Goal: Task Accomplishment & Management: Manage account settings

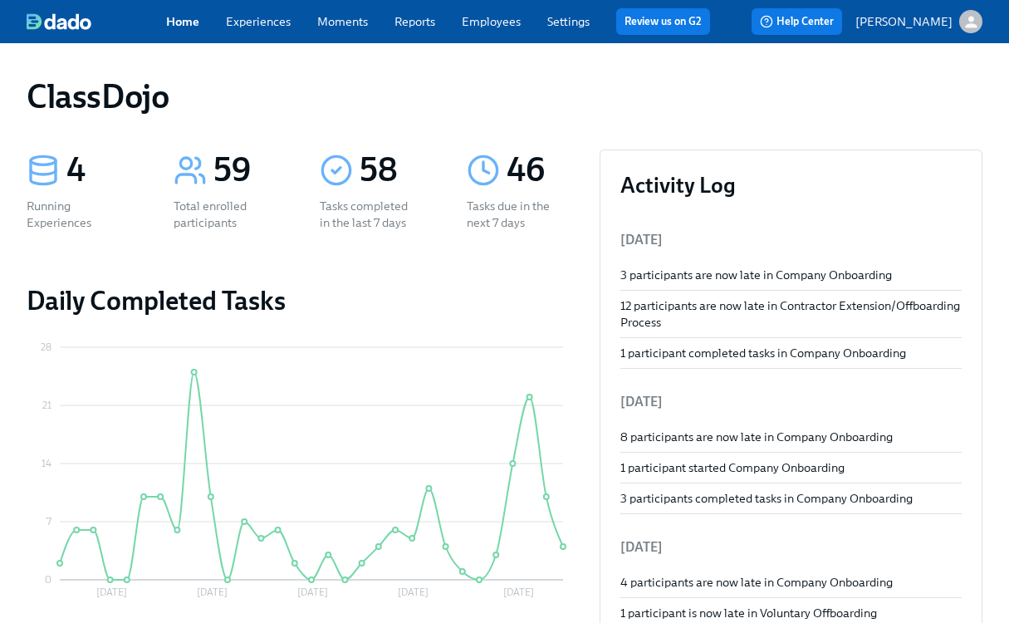
click at [496, 22] on link "Employees" at bounding box center [491, 21] width 59 height 15
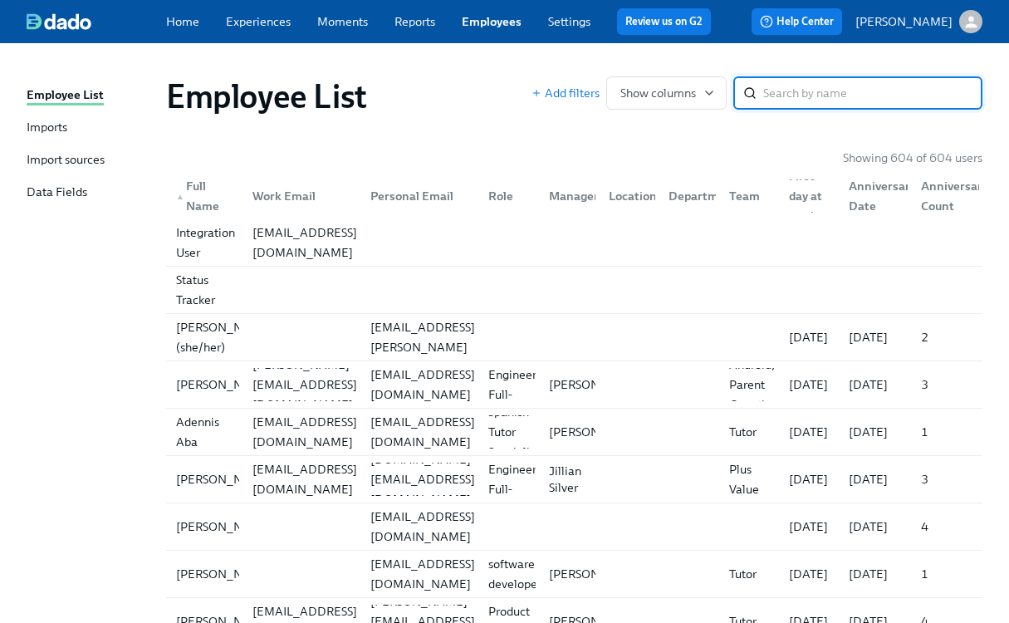
click at [89, 163] on div "Import sources" at bounding box center [66, 160] width 78 height 19
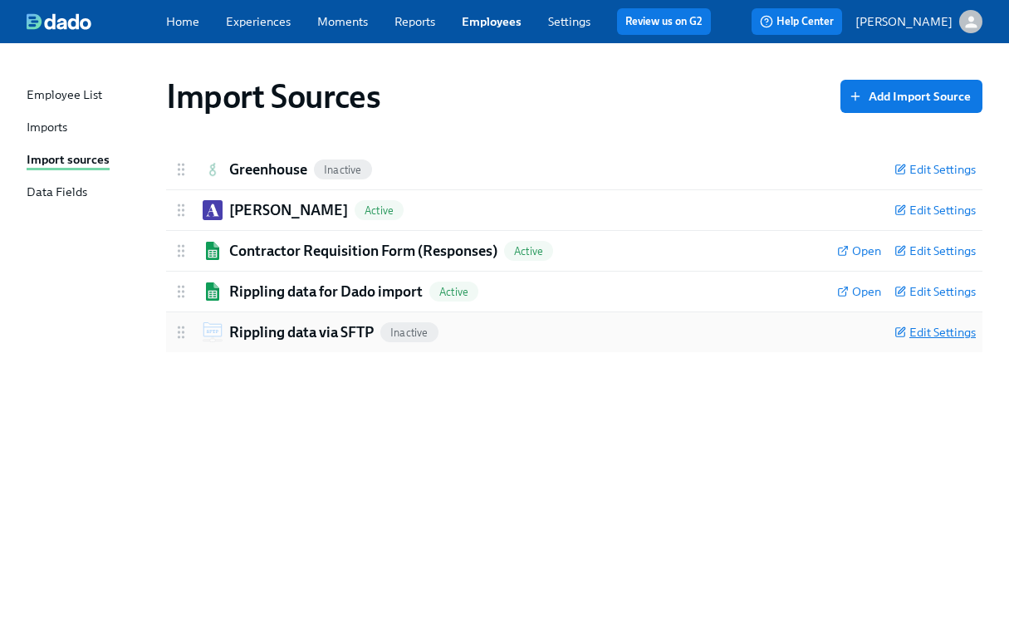
click at [947, 338] on span "Edit Settings" at bounding box center [934, 332] width 81 height 17
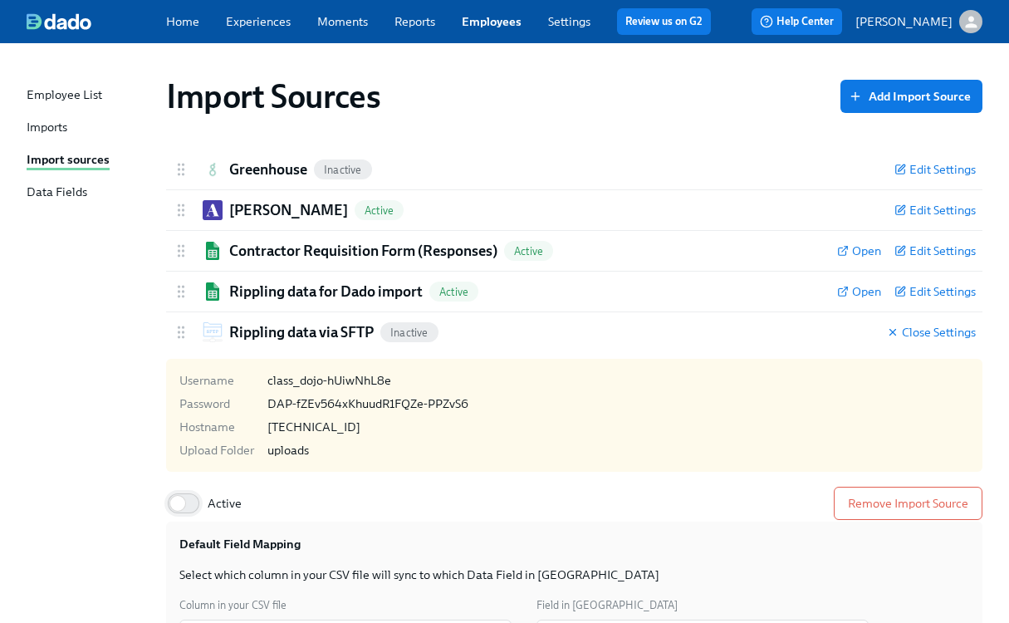
click at [178, 497] on input "Active" at bounding box center [178, 503] width 110 height 37
checkbox input "true"
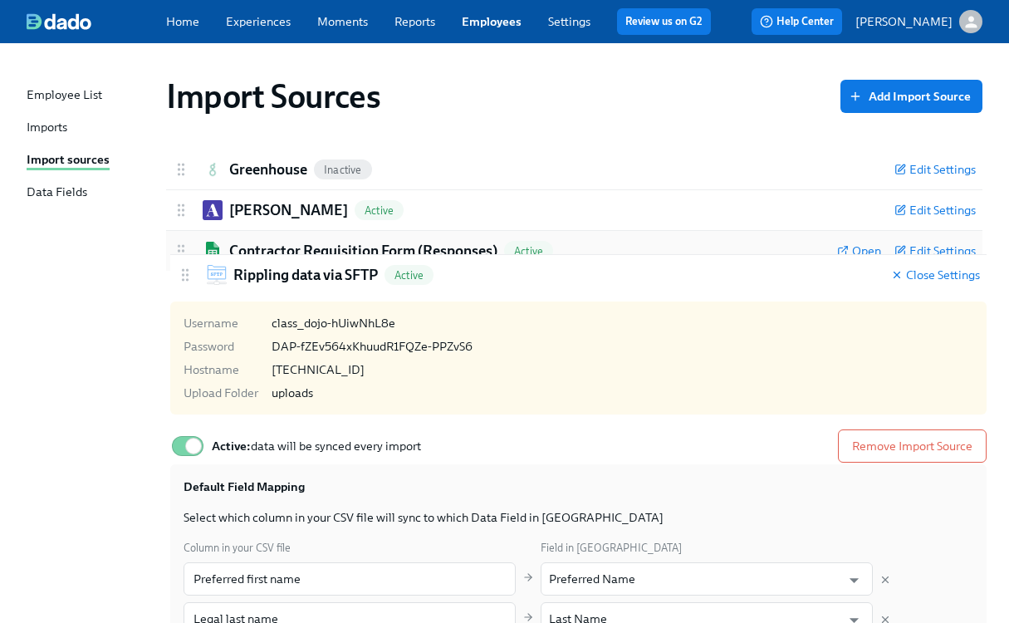
drag, startPoint x: 178, startPoint y: 328, endPoint x: 183, endPoint y: 266, distance: 61.6
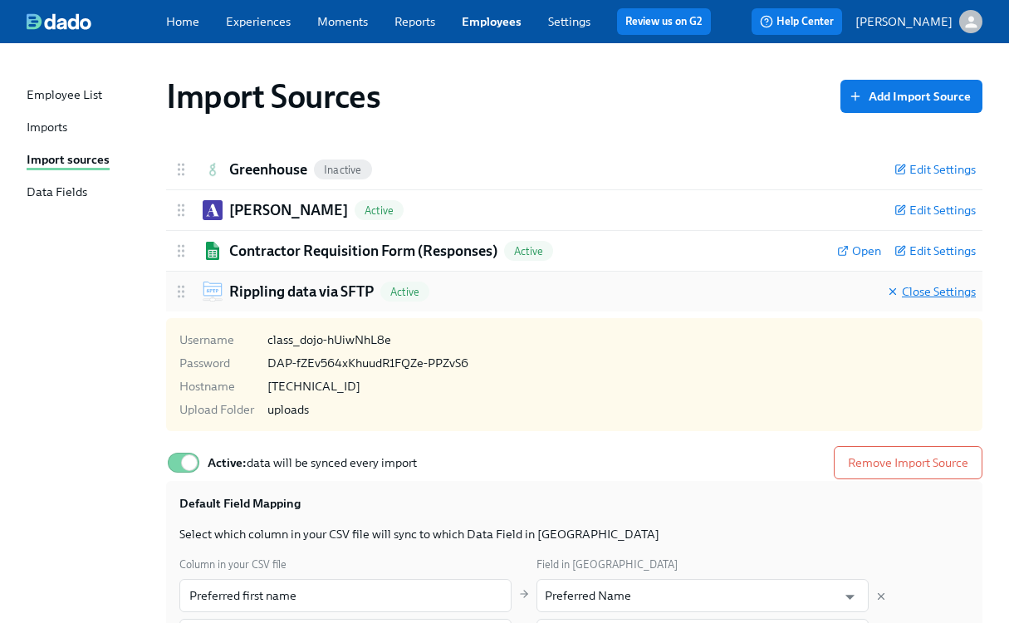
click at [931, 286] on span "Close Settings" at bounding box center [931, 291] width 89 height 17
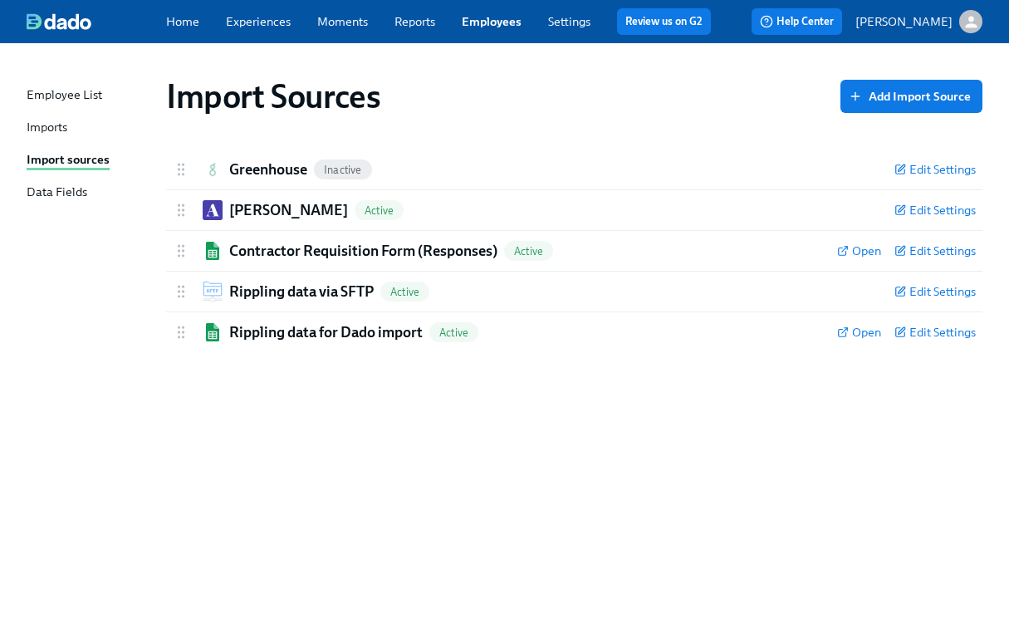
click at [111, 328] on div "Import Sources Add Import Source Greenhouse Inactive Edit Settings Active Remov…" at bounding box center [505, 323] width 956 height 520
click at [79, 130] on link "Imports" at bounding box center [90, 128] width 126 height 19
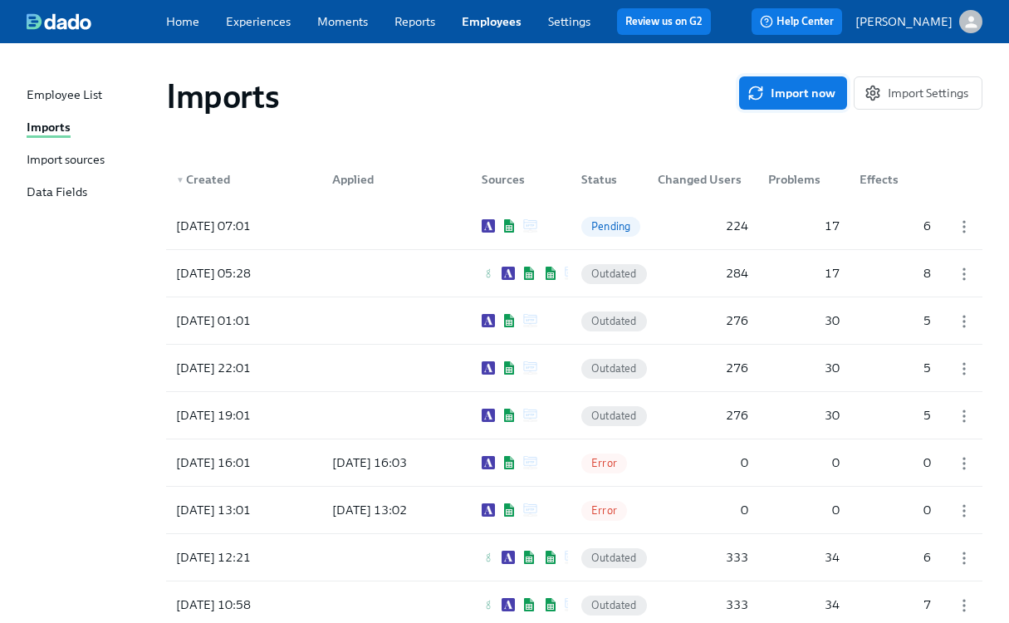
click at [785, 87] on span "Import now" at bounding box center [792, 93] width 85 height 17
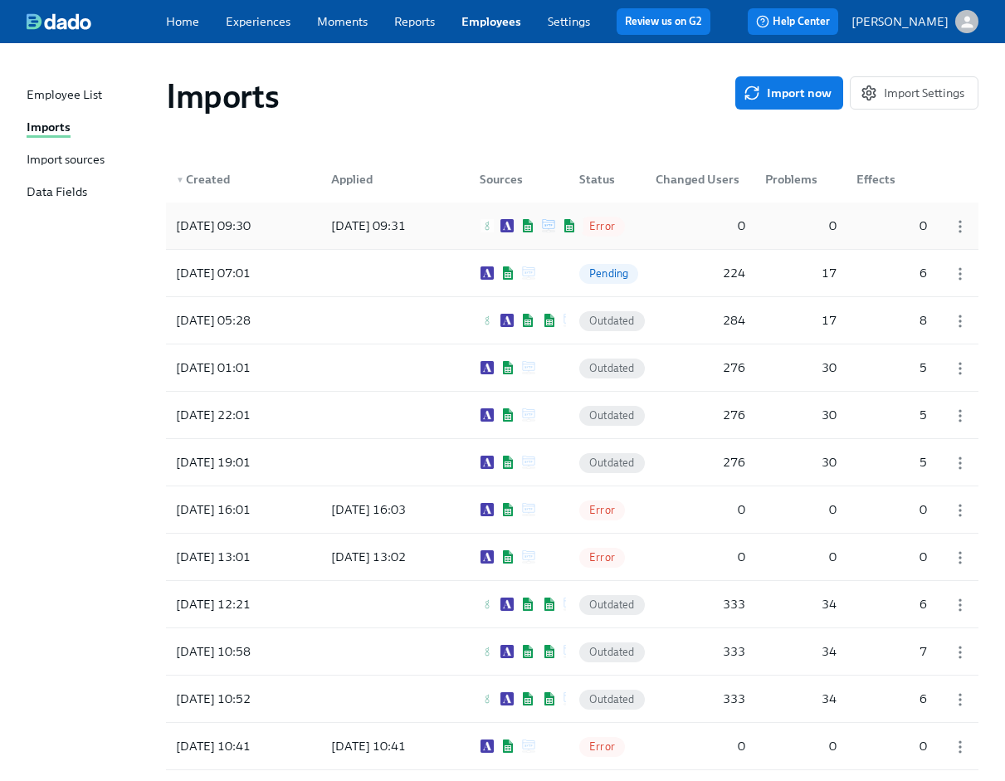
click at [474, 227] on div at bounding box center [529, 225] width 110 height 13
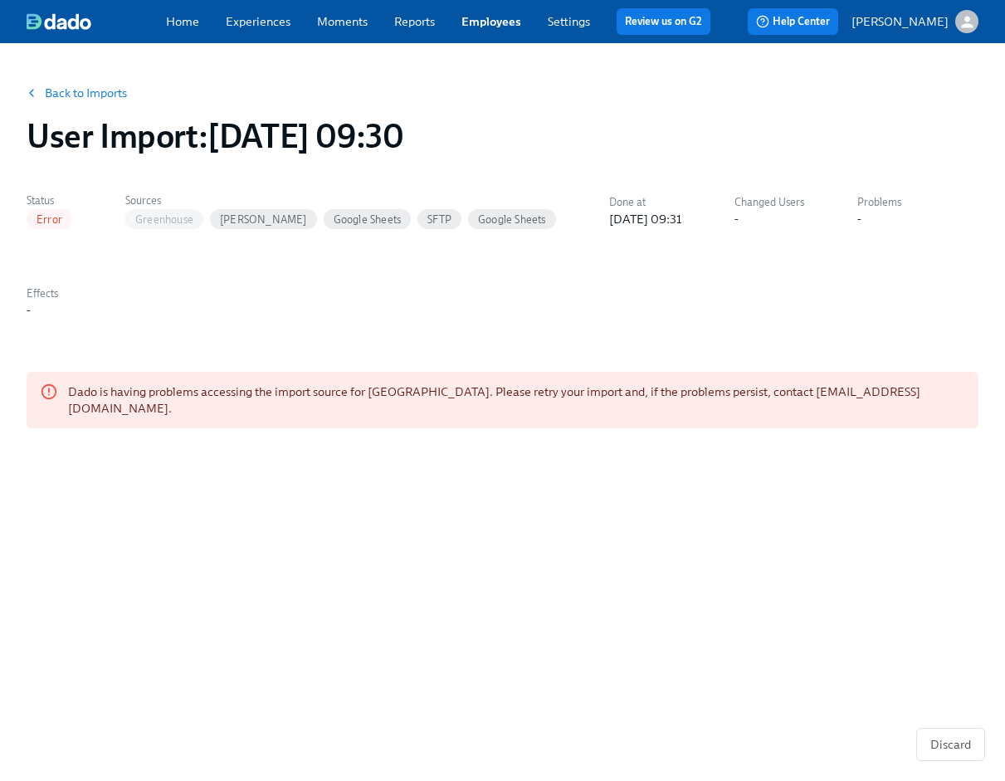
click at [47, 85] on link "Back to Imports" at bounding box center [86, 93] width 82 height 17
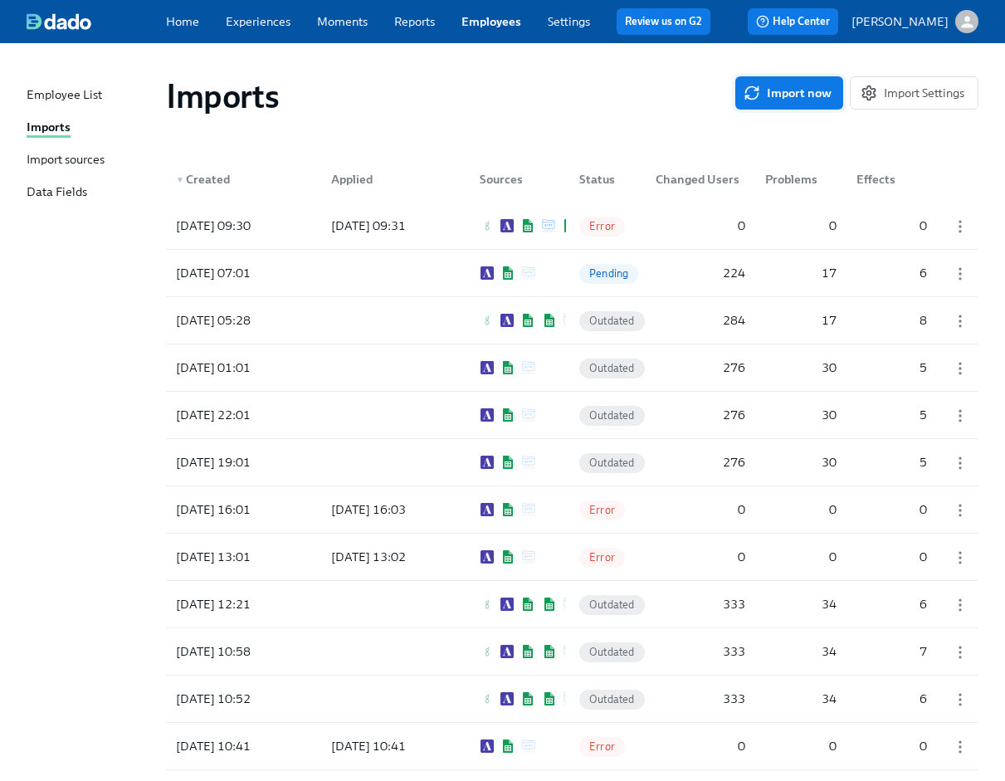
click at [789, 96] on span "Import now" at bounding box center [789, 93] width 85 height 17
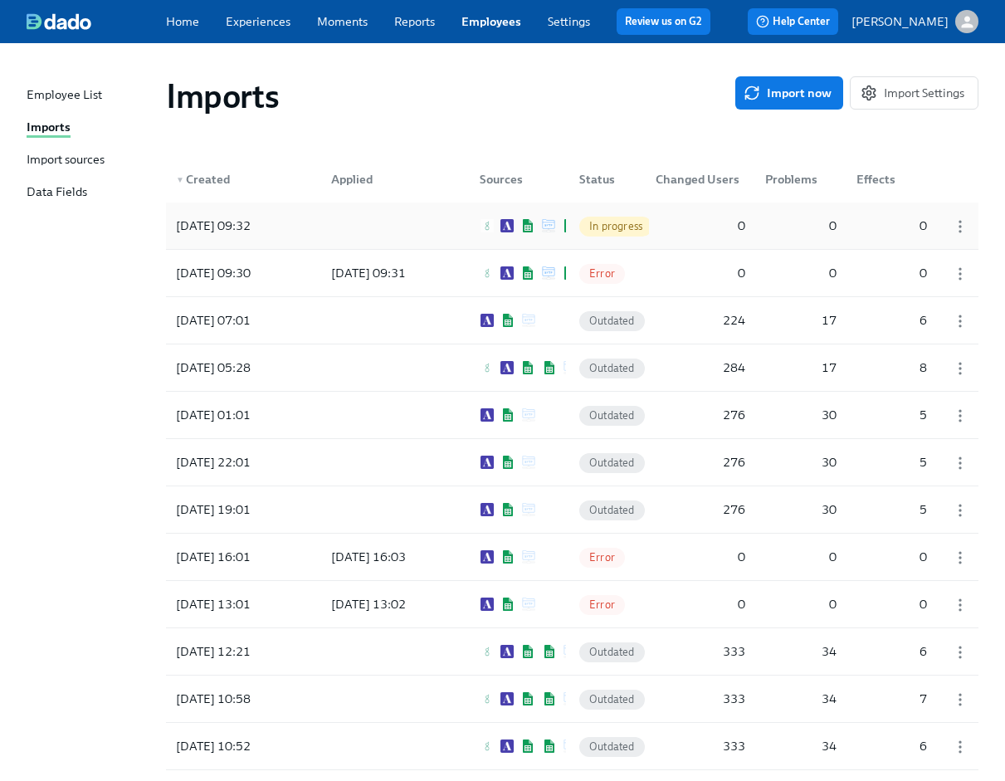
click at [447, 226] on div at bounding box center [392, 225] width 149 height 33
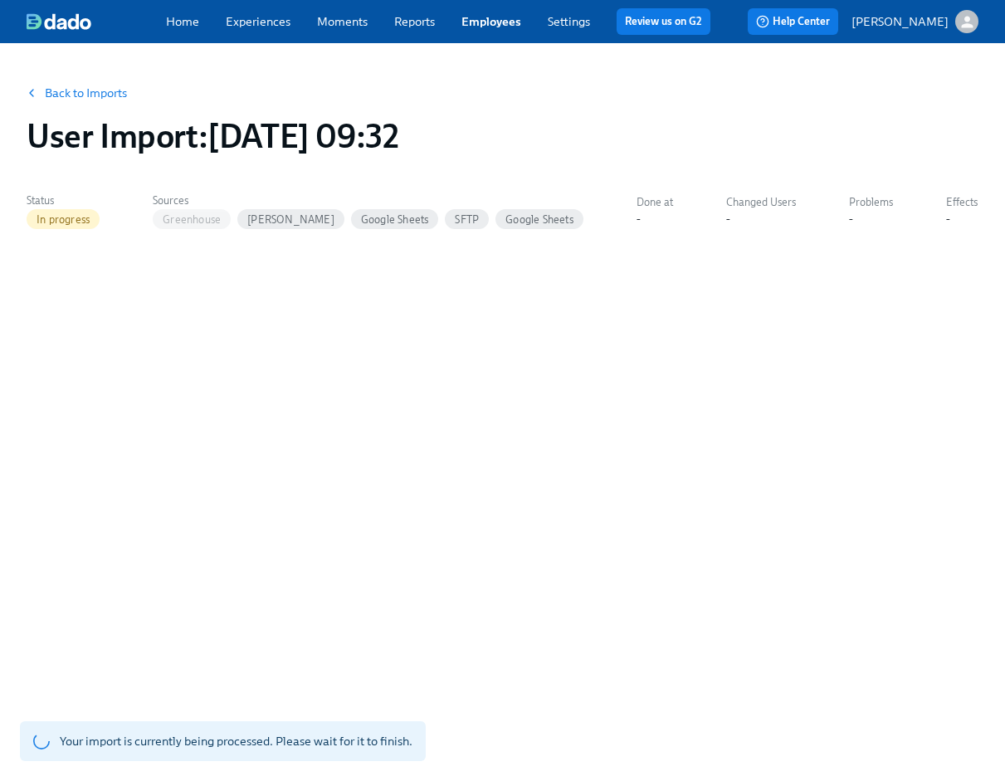
click at [81, 85] on link "Back to Imports" at bounding box center [86, 93] width 82 height 17
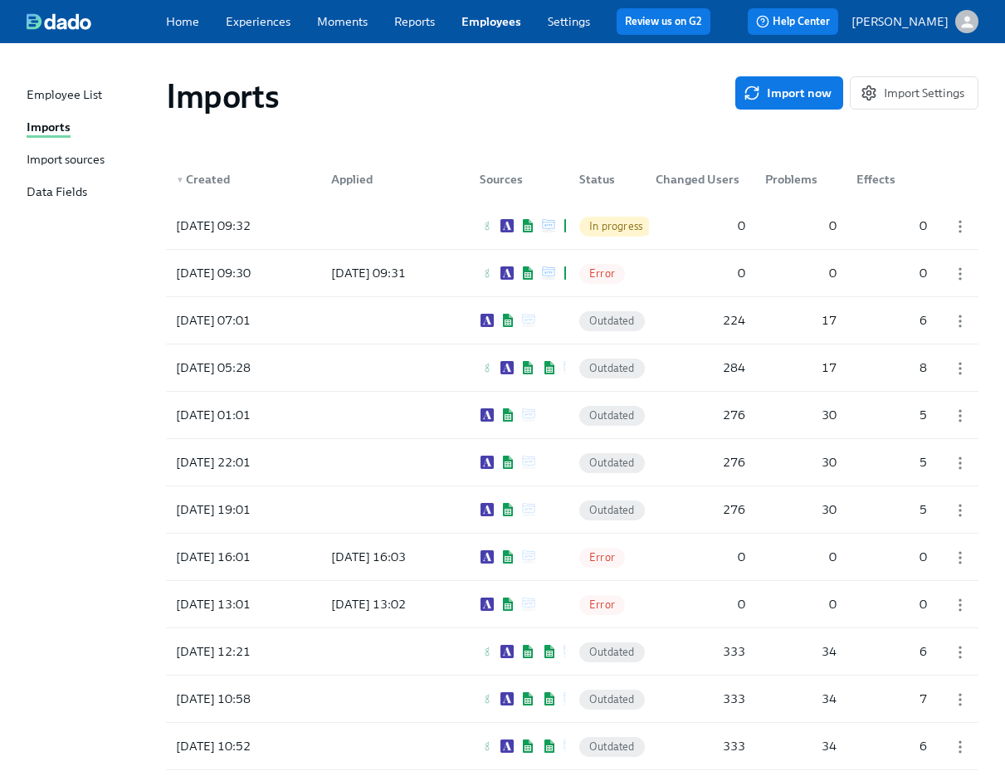
click at [306, 232] on div "[DATE] 09:32" at bounding box center [243, 225] width 149 height 33
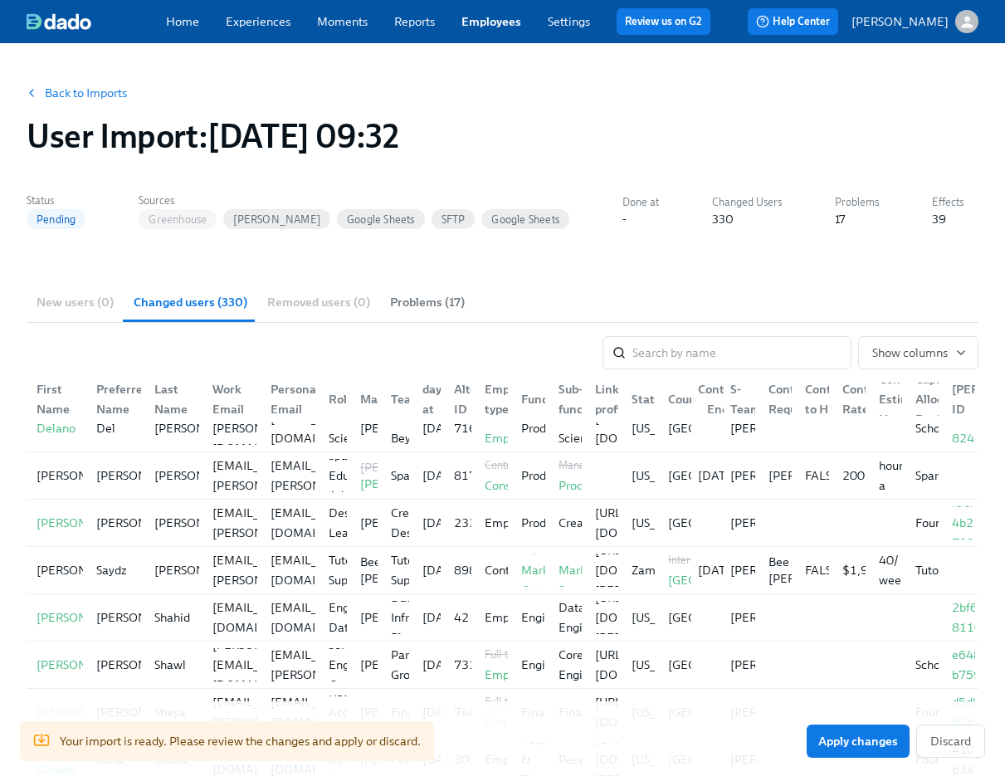
scroll to position [9189, 0]
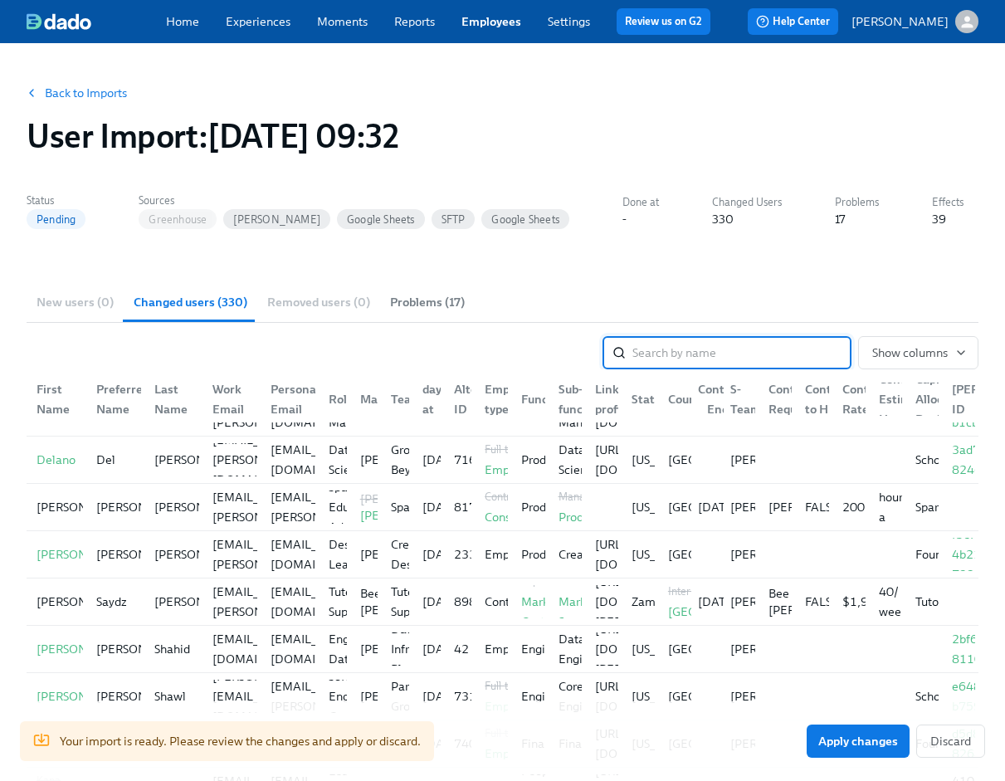
click at [410, 302] on span "Problems (17)" at bounding box center [427, 302] width 75 height 19
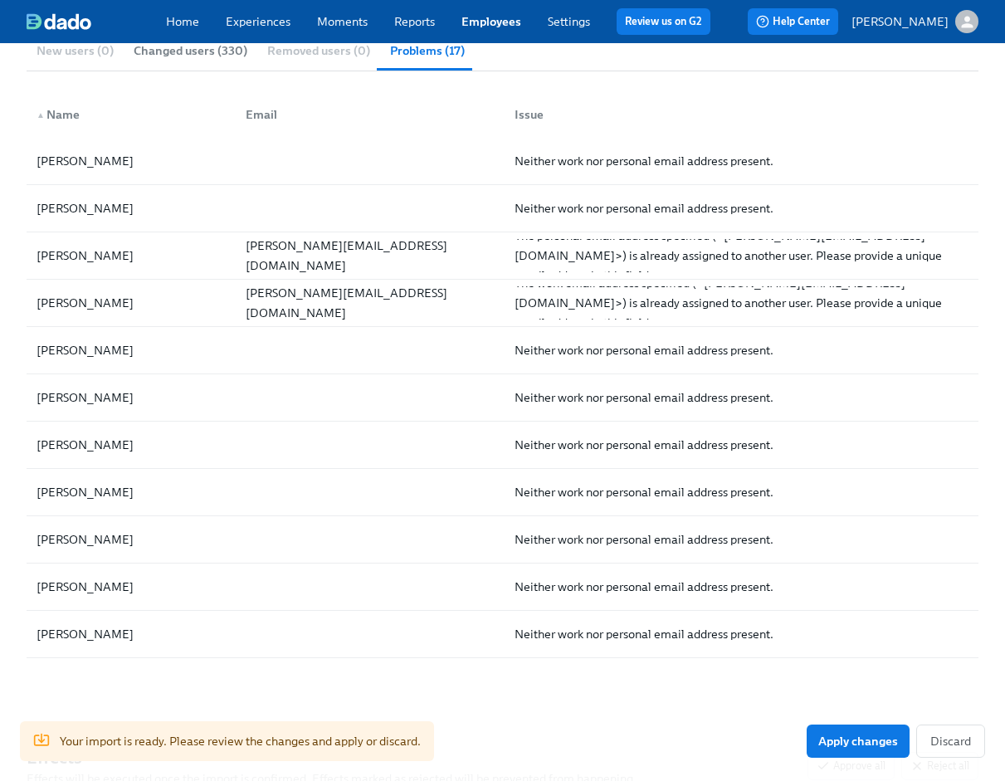
scroll to position [0, 0]
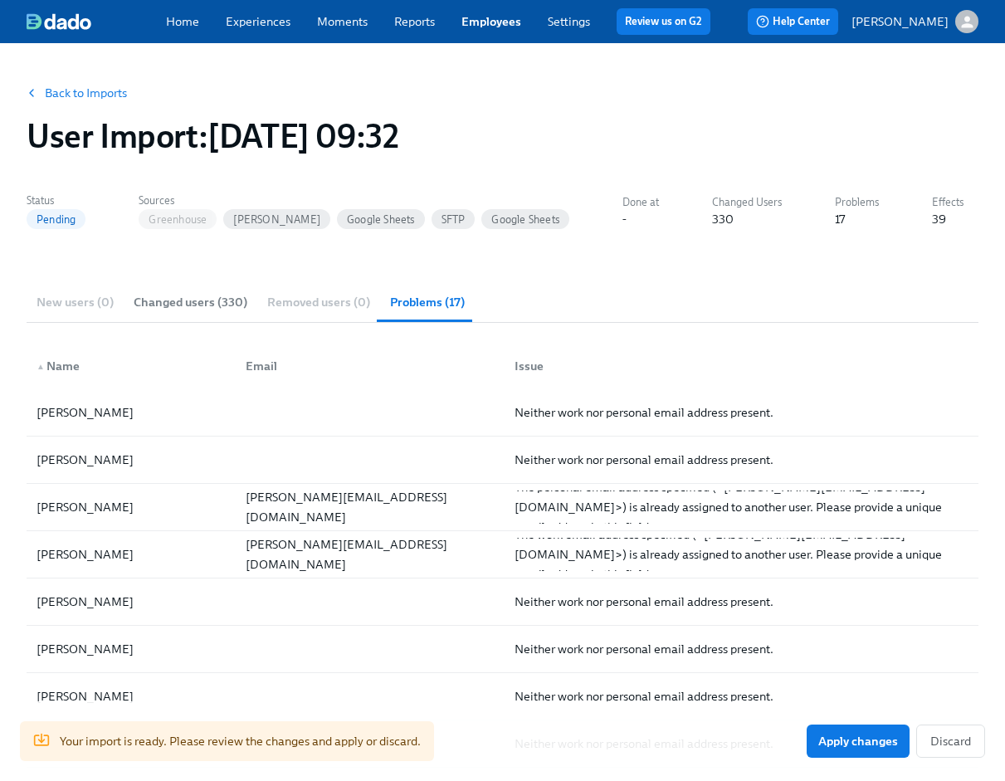
click at [115, 101] on button "Back to Imports" at bounding box center [78, 92] width 122 height 33
click at [101, 87] on link "Back to Imports" at bounding box center [86, 93] width 82 height 17
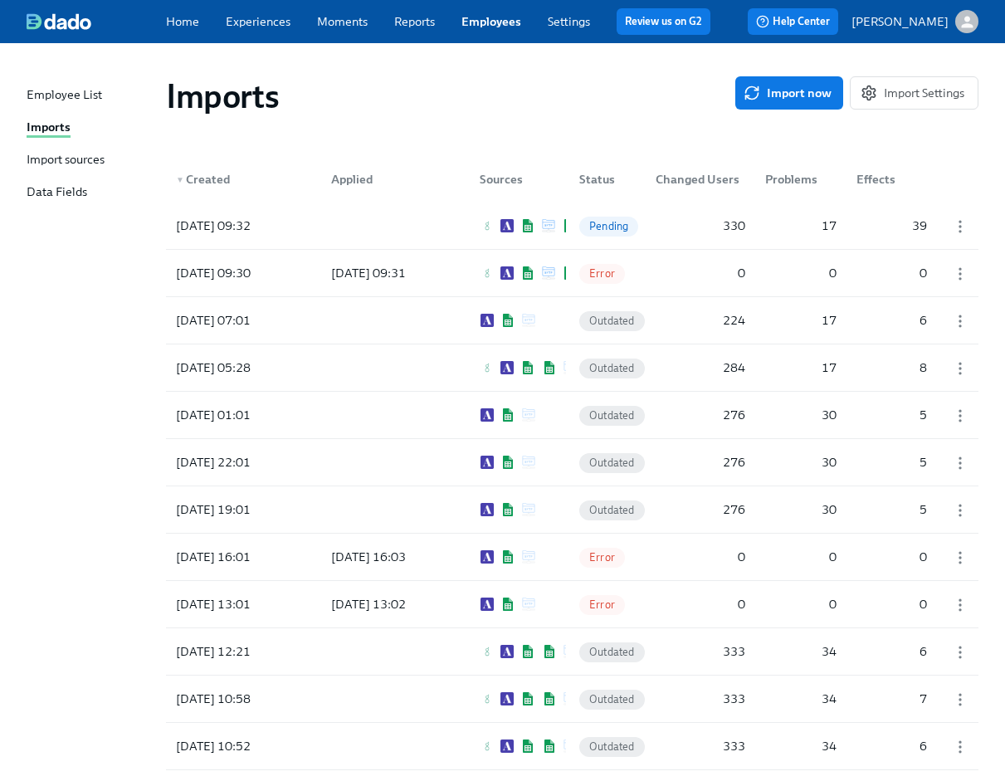
click at [570, 20] on link "Settings" at bounding box center [569, 21] width 42 height 15
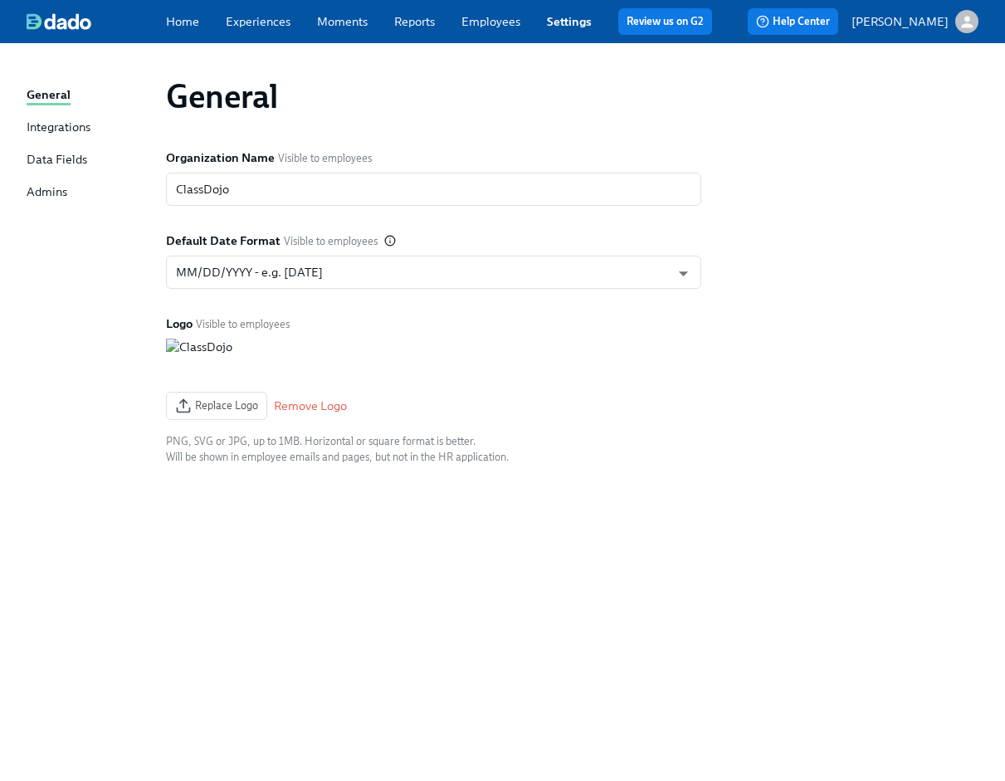
click at [80, 120] on div "Integrations" at bounding box center [59, 128] width 64 height 19
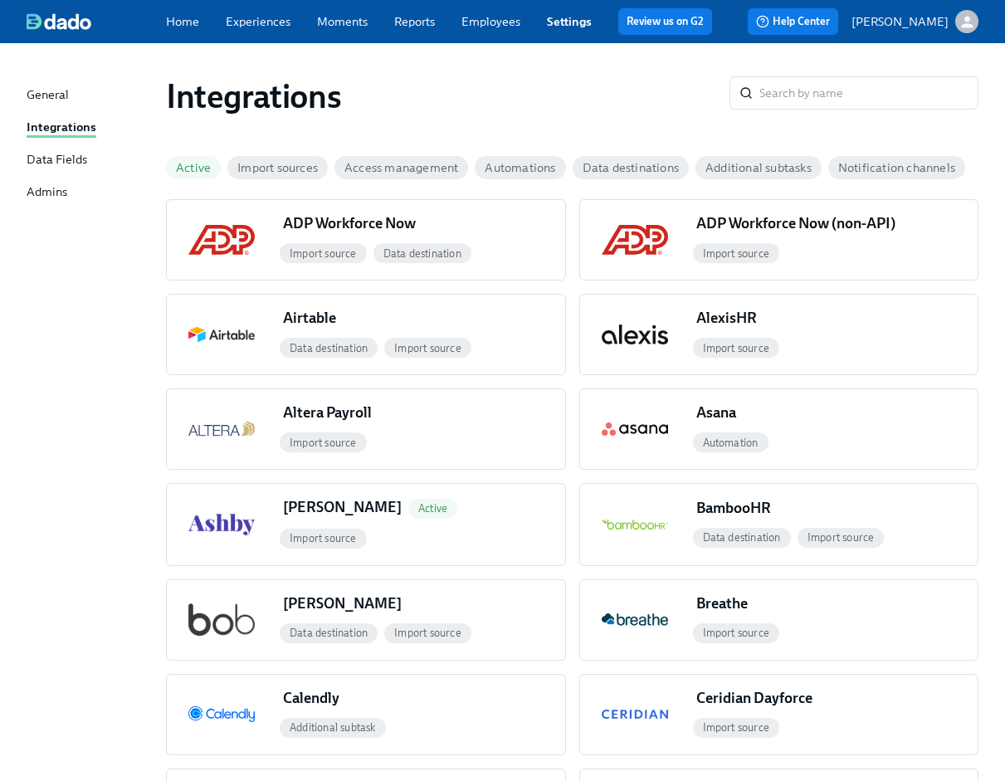
click at [473, 27] on link "Employees" at bounding box center [491, 21] width 59 height 15
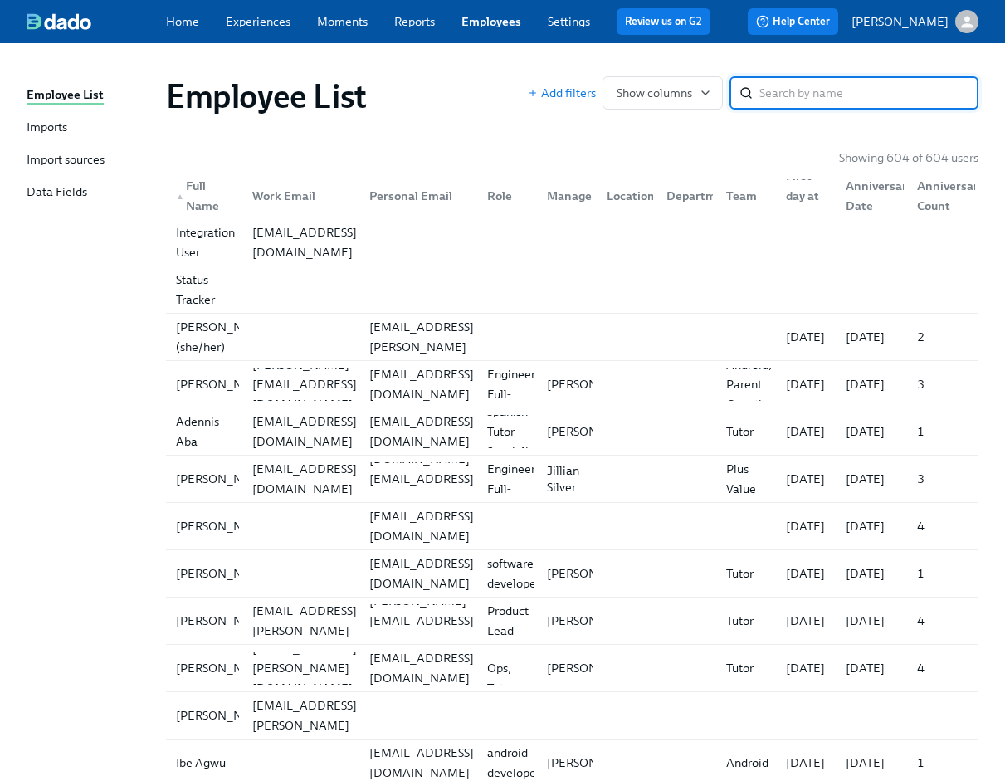
click at [86, 158] on div "Import sources" at bounding box center [66, 160] width 78 height 19
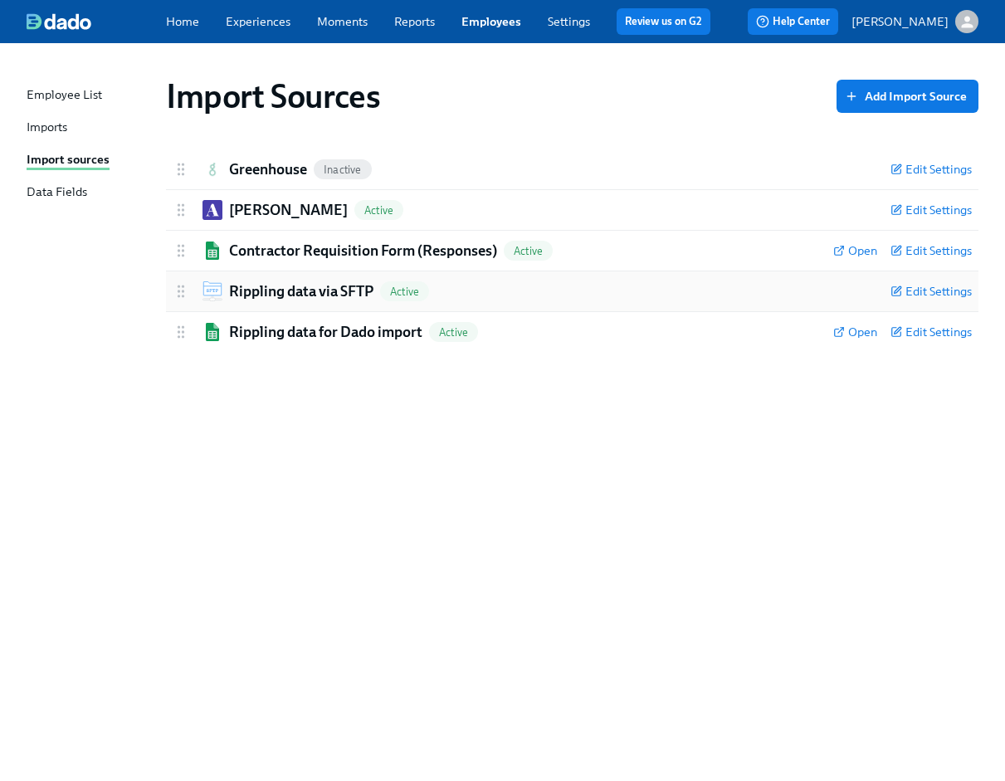
click at [309, 283] on h2 "Rippling data via SFTP" at bounding box center [301, 291] width 144 height 20
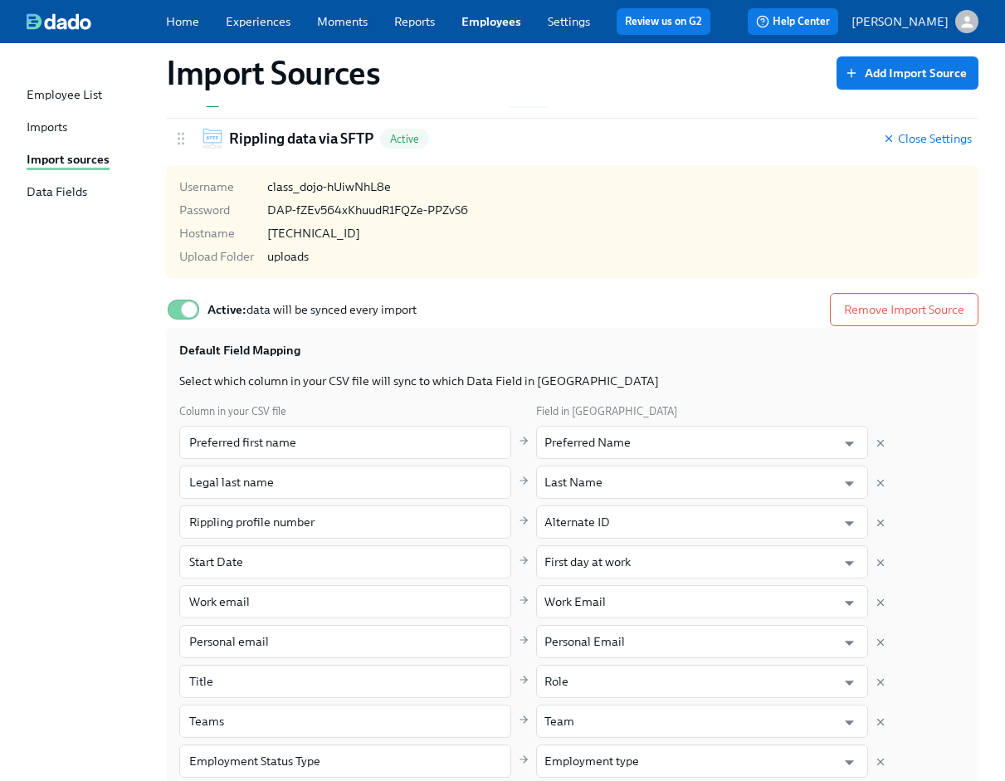
scroll to position [394, 0]
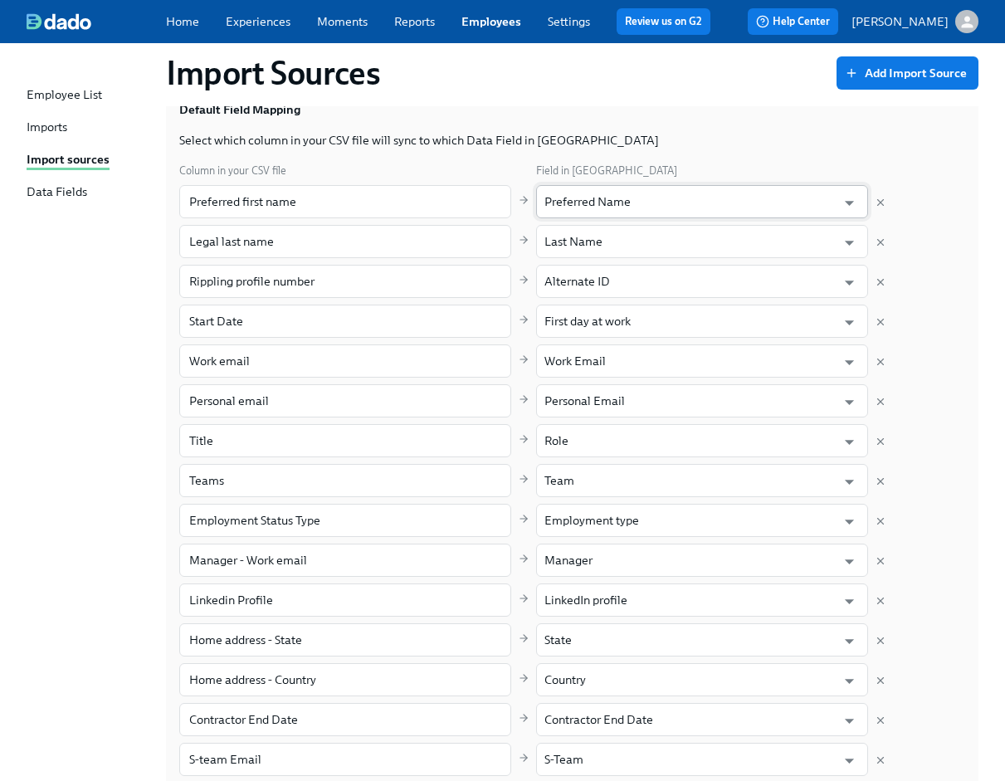
click at [623, 208] on input "Preferred Name" at bounding box center [690, 201] width 291 height 33
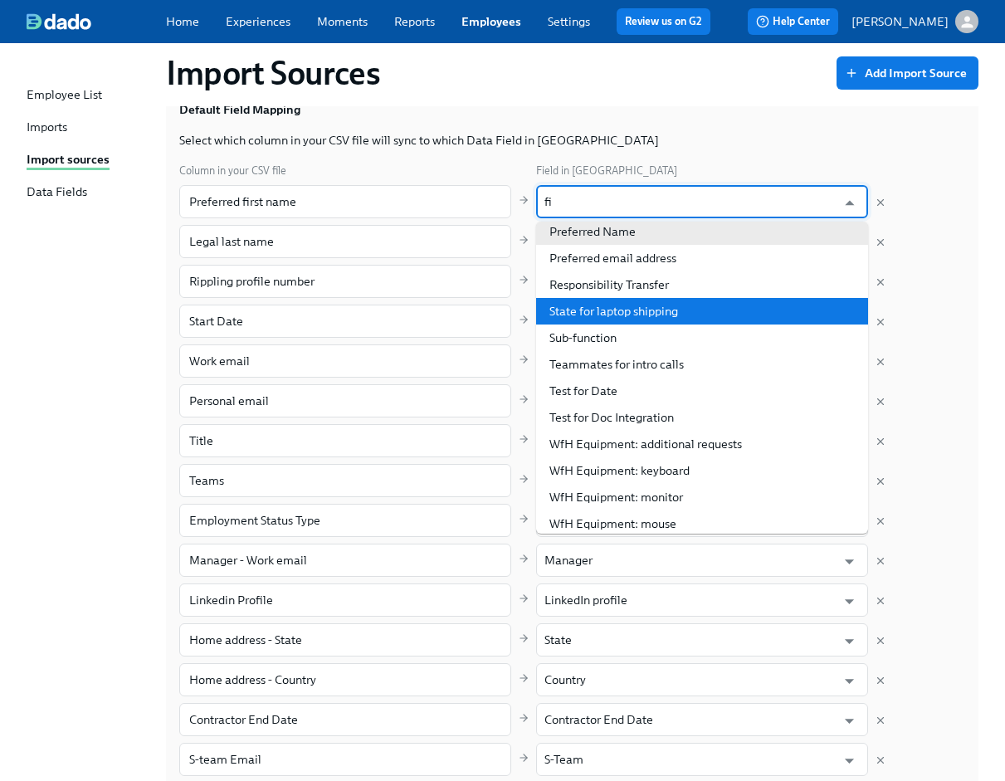
scroll to position [0, 0]
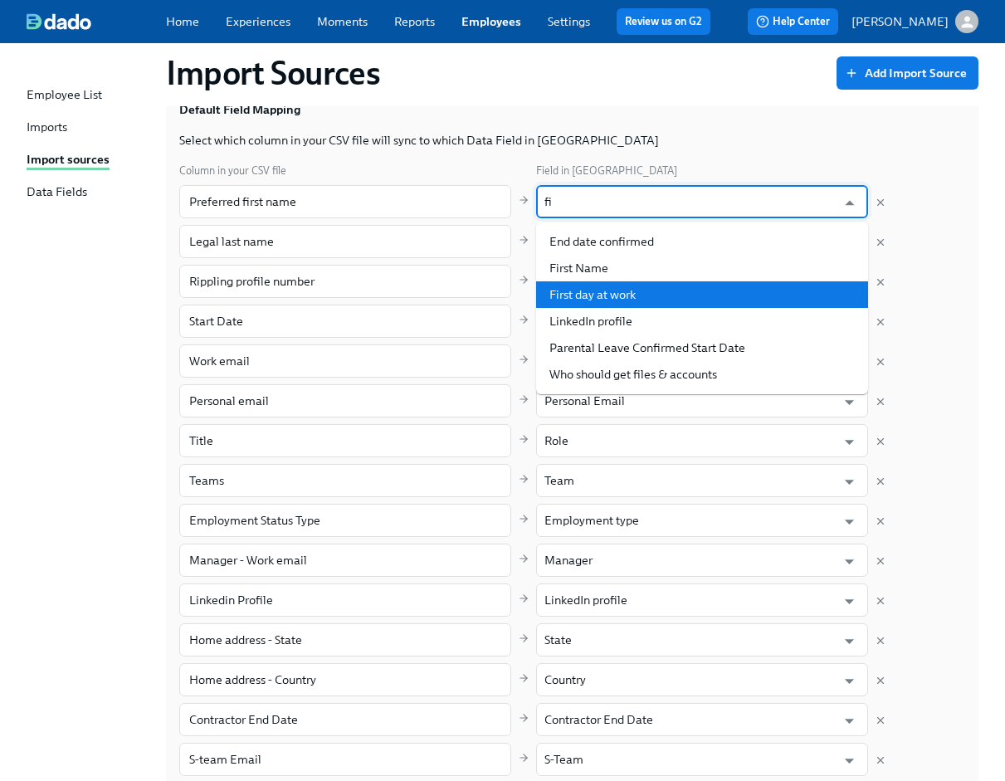
type input "f"
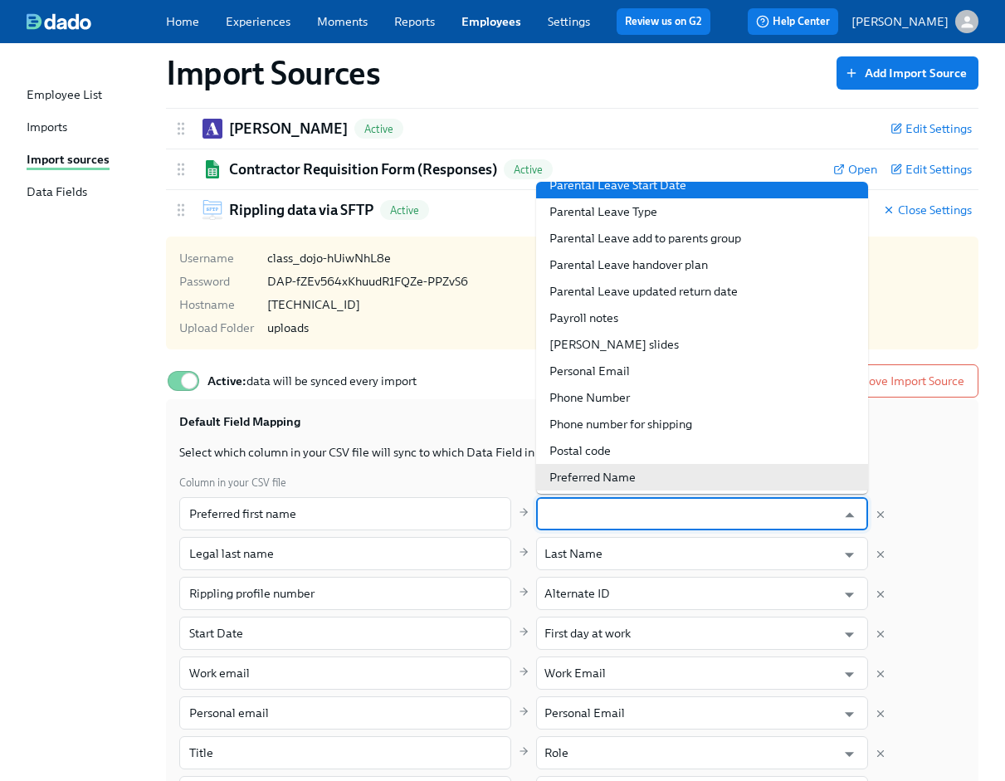
scroll to position [45, 0]
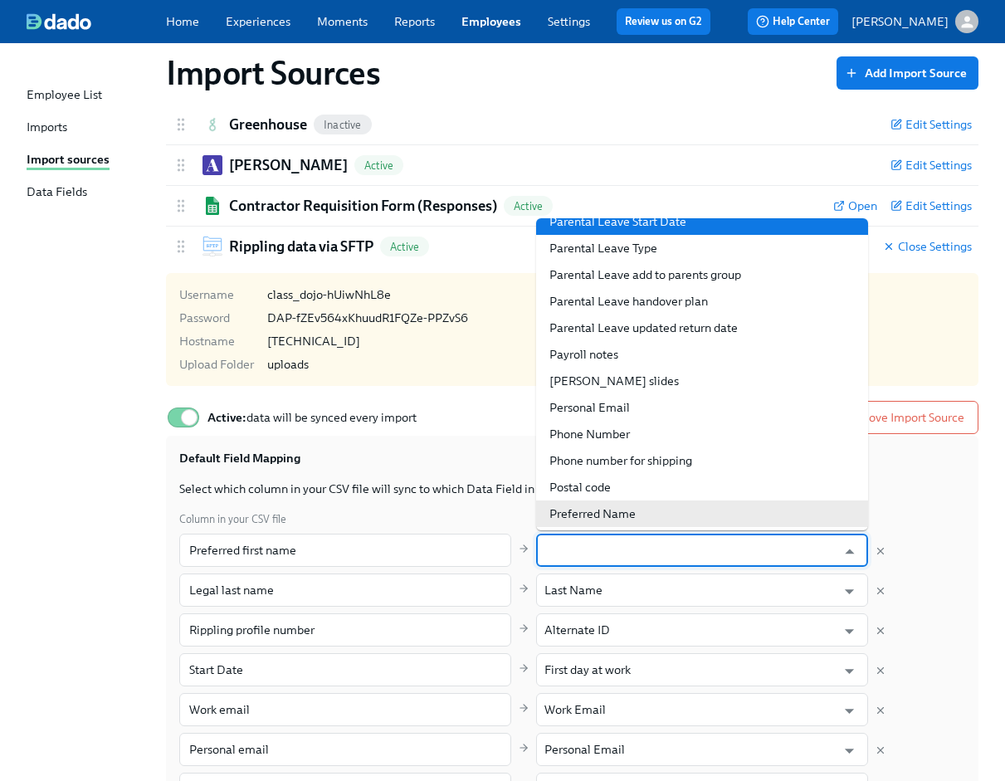
type input "Preferred Name"
click at [73, 523] on div "Import Sources Add Import Source Greenhouse Inactive Edit Settings Active Remov…" at bounding box center [503, 676] width 952 height 1317
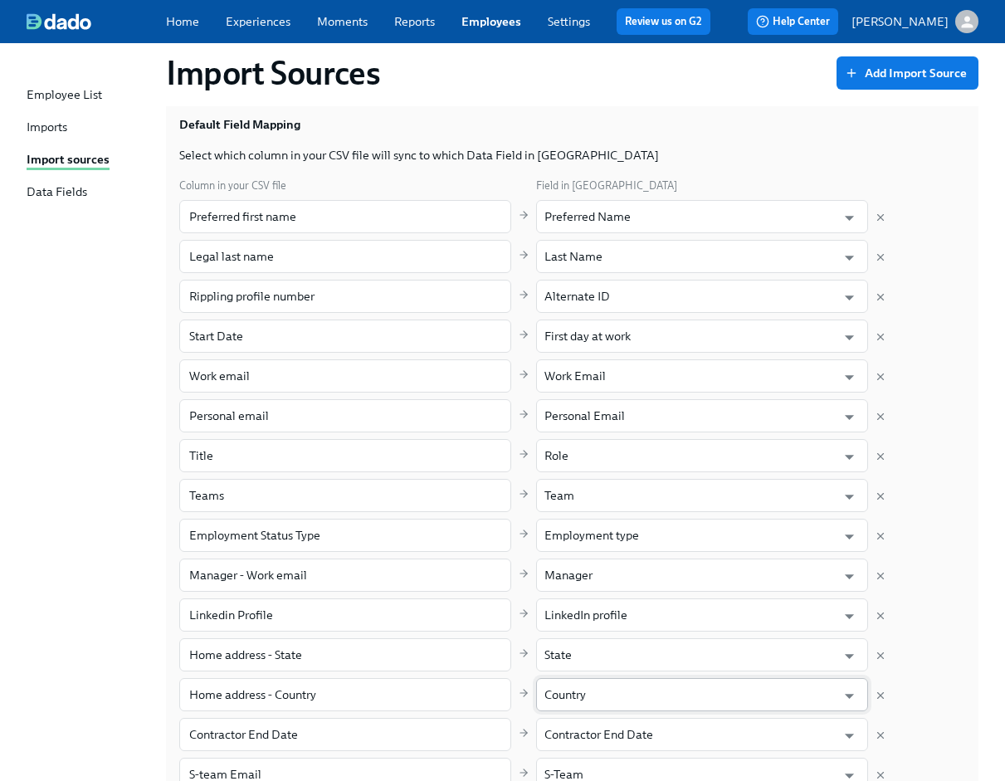
scroll to position [166, 0]
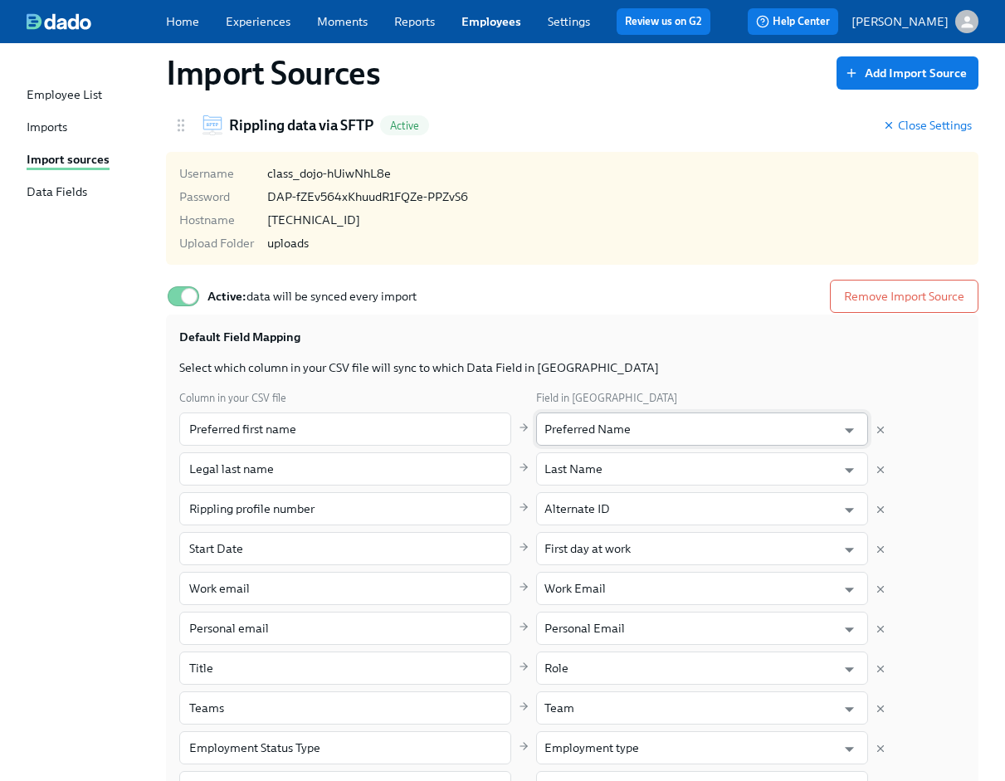
click at [642, 429] on input "Preferred Name" at bounding box center [690, 429] width 291 height 33
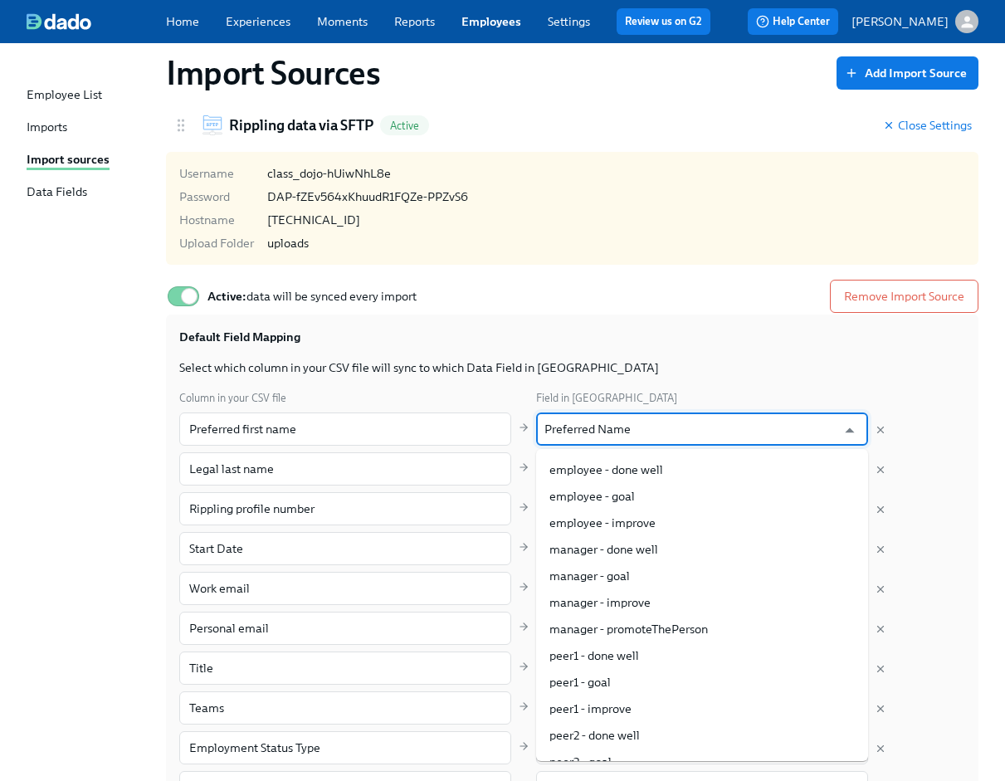
scroll to position [3155, 0]
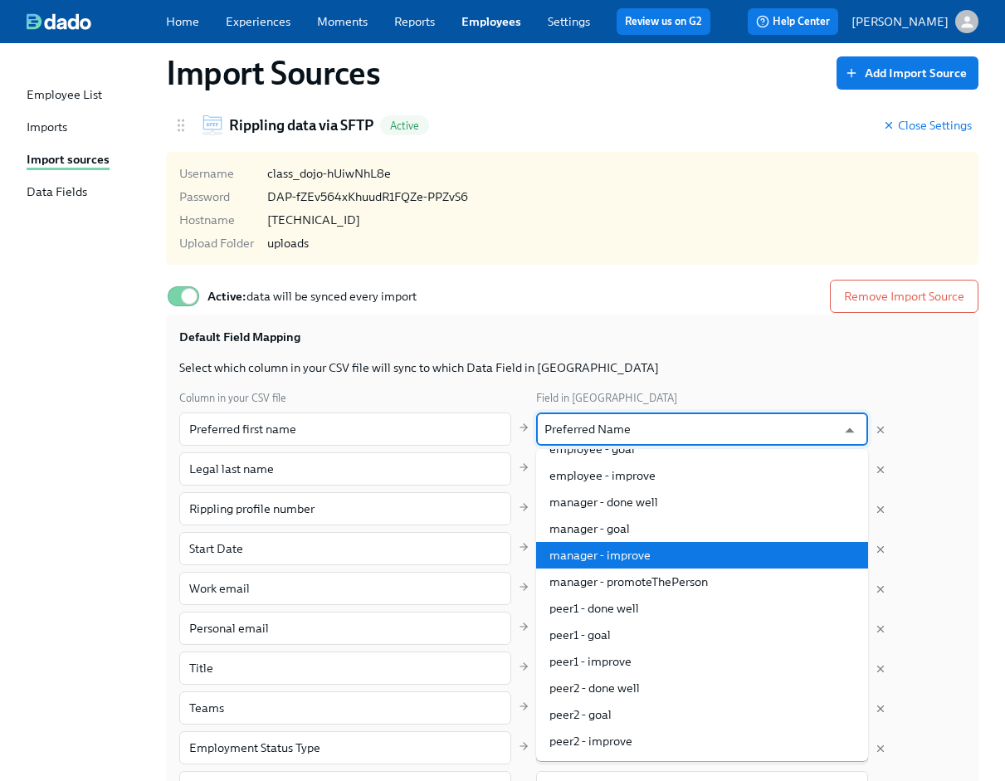
click at [36, 482] on div "Import Sources Add Import Source Greenhouse Inactive Edit Settings Active Remov…" at bounding box center [503, 555] width 952 height 1317
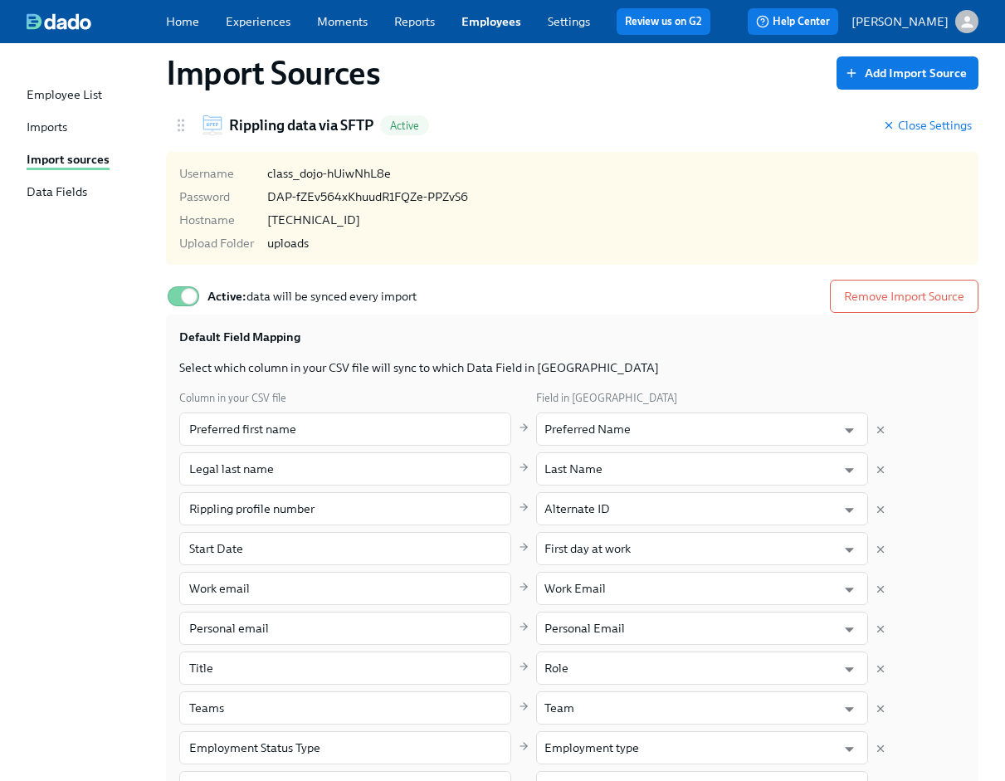
click at [579, 21] on link "Settings" at bounding box center [569, 21] width 42 height 15
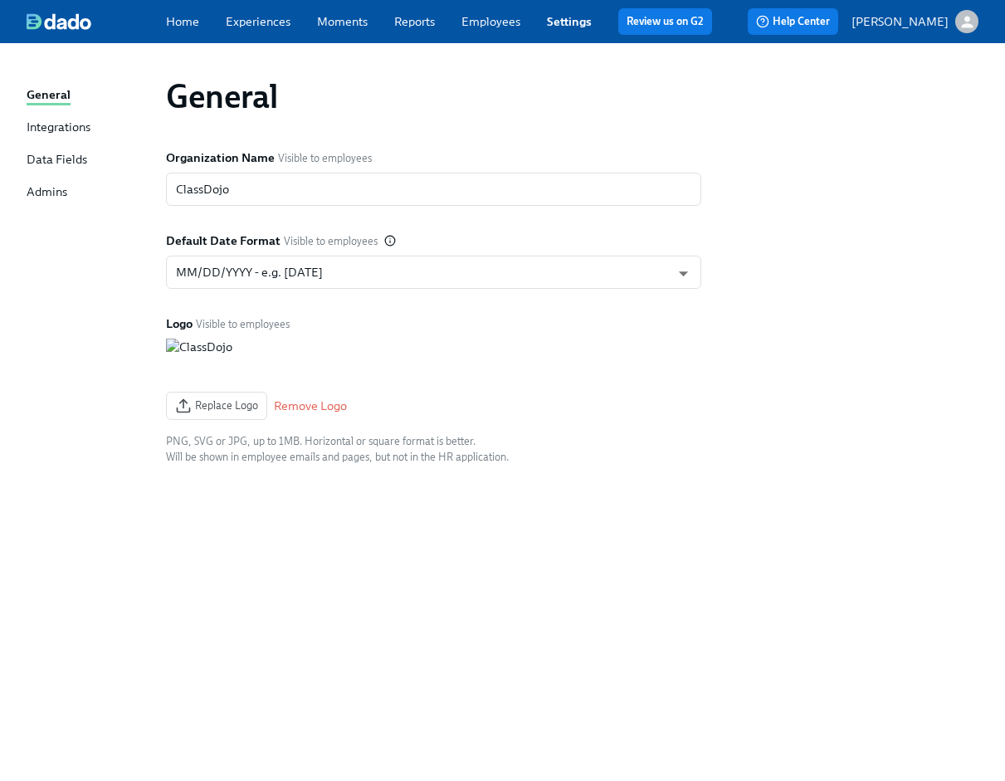
click at [46, 129] on div "Integrations" at bounding box center [59, 128] width 64 height 19
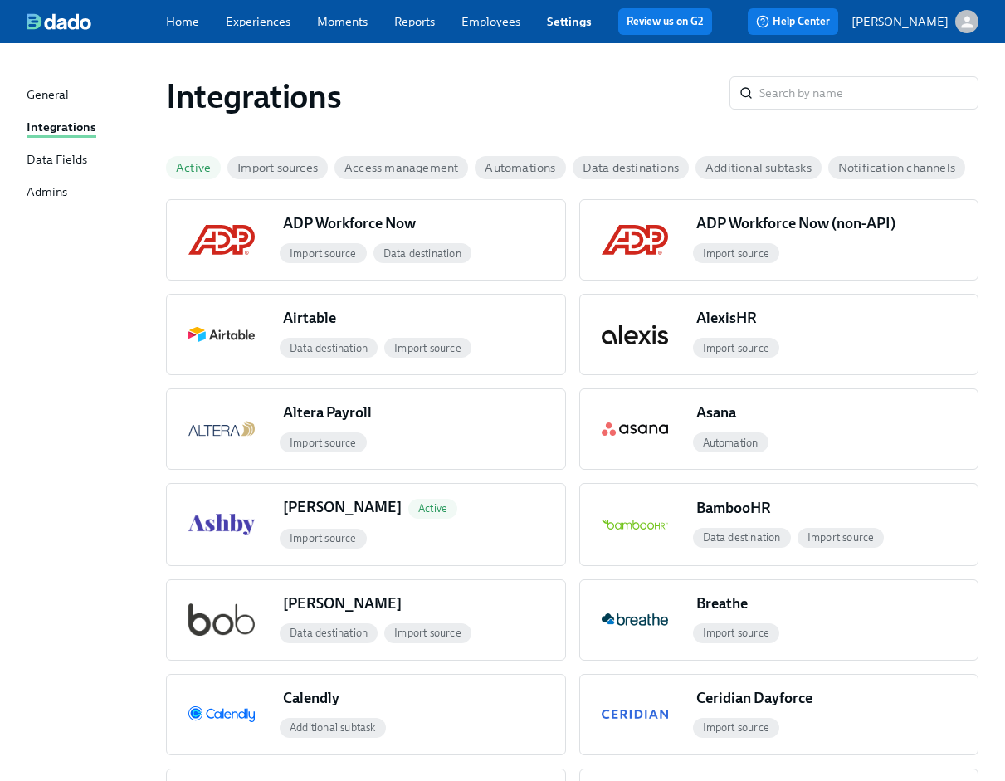
click at [479, 32] on div "Home Experiences Moments Reports Employees Settings Review us on G2" at bounding box center [446, 21] width 560 height 27
click at [486, 31] on div "Home Experiences Moments Reports Employees Settings Review us on G2" at bounding box center [446, 21] width 560 height 27
click at [483, 17] on link "Employees" at bounding box center [491, 21] width 59 height 15
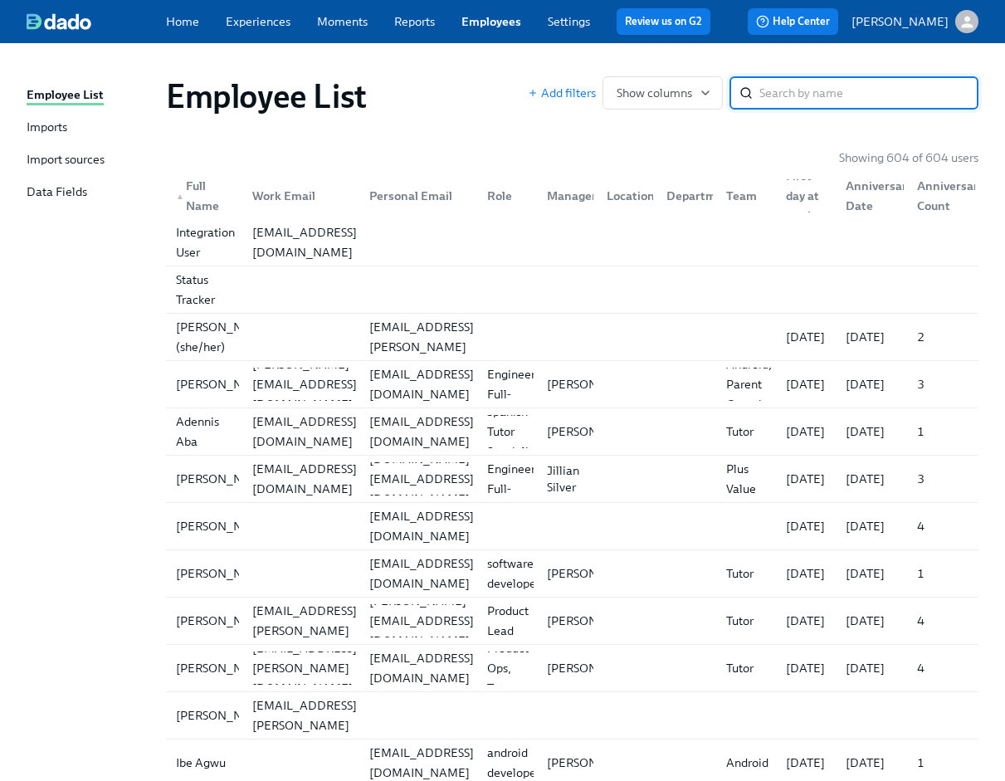
click at [46, 147] on div "Employee List Imports Import sources Data Fields" at bounding box center [96, 151] width 139 height 130
click at [49, 154] on div "Import sources" at bounding box center [66, 160] width 78 height 19
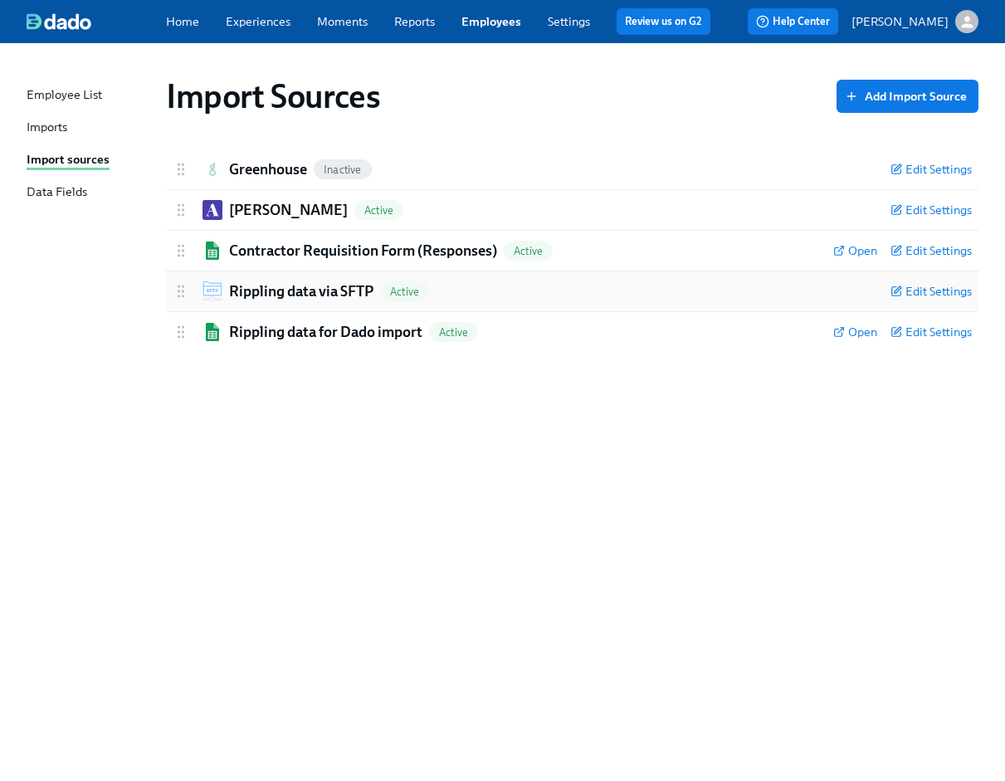
click at [330, 286] on h2 "Rippling data via SFTP" at bounding box center [301, 291] width 144 height 20
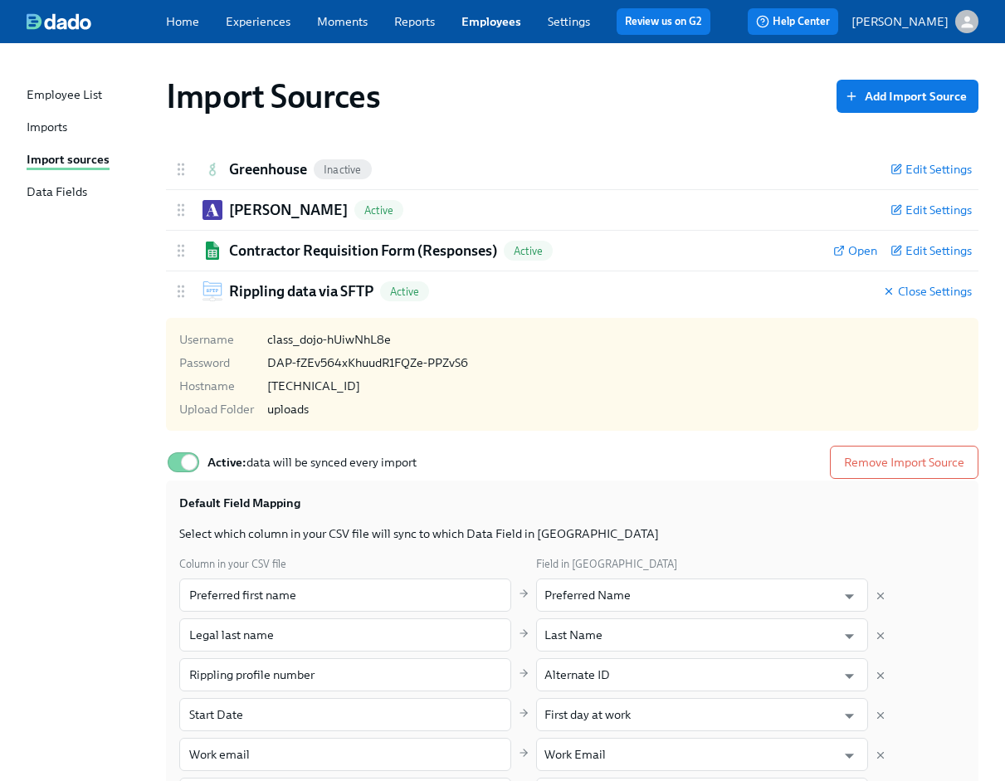
click at [67, 130] on div "Imports" at bounding box center [47, 128] width 41 height 19
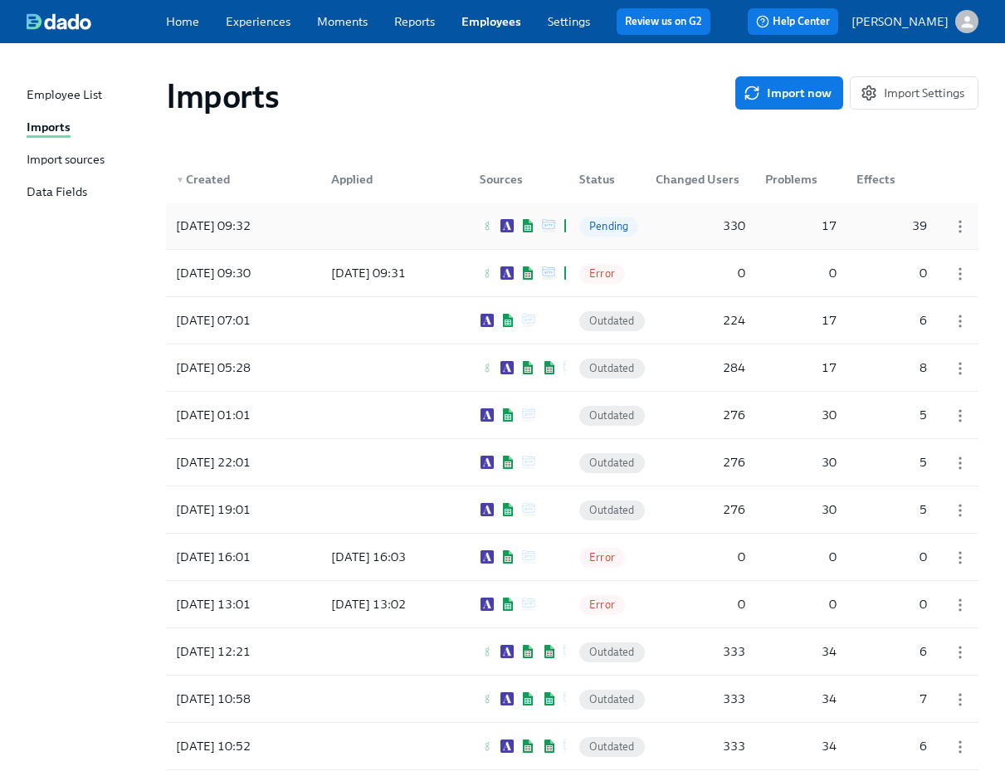
click at [408, 228] on div at bounding box center [392, 225] width 149 height 33
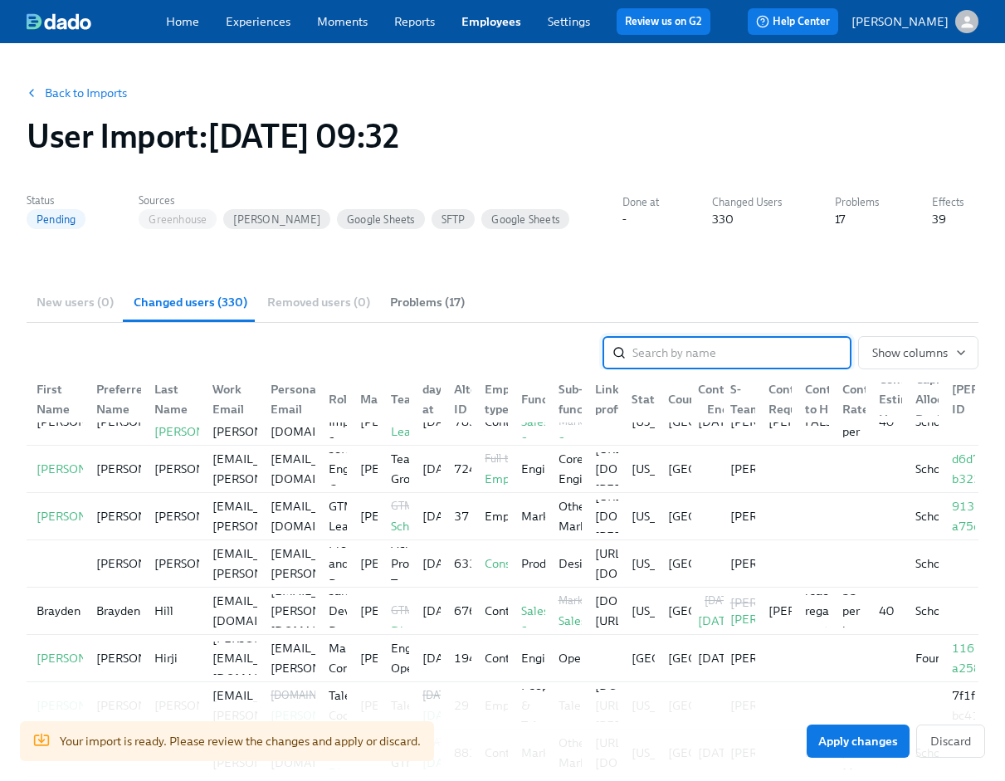
scroll to position [4495, 0]
